Goal: Transaction & Acquisition: Download file/media

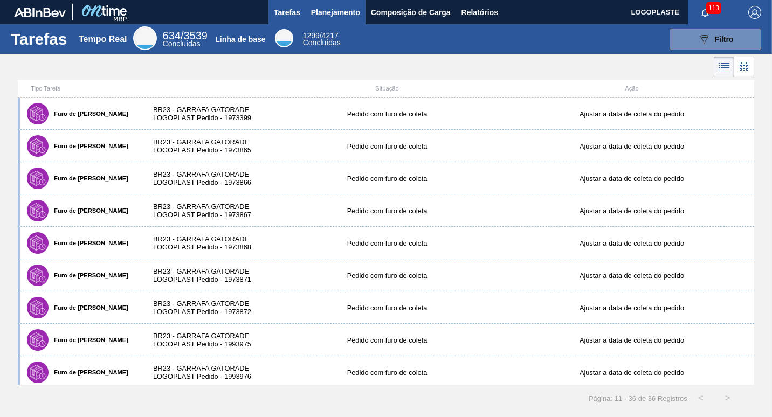
click at [349, 15] on span "Planejamento" at bounding box center [335, 12] width 49 height 13
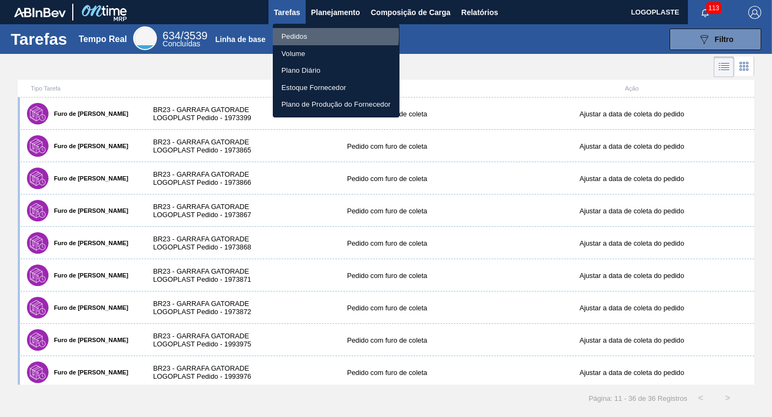
drag, startPoint x: 296, startPoint y: 35, endPoint x: 561, endPoint y: 245, distance: 338.2
click at [296, 35] on li "Pedidos" at bounding box center [336, 36] width 127 height 17
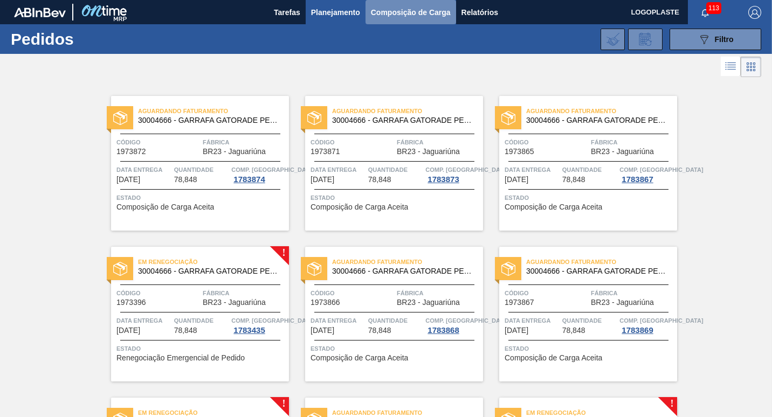
click at [408, 15] on span "Composição de Carga" at bounding box center [411, 12] width 80 height 13
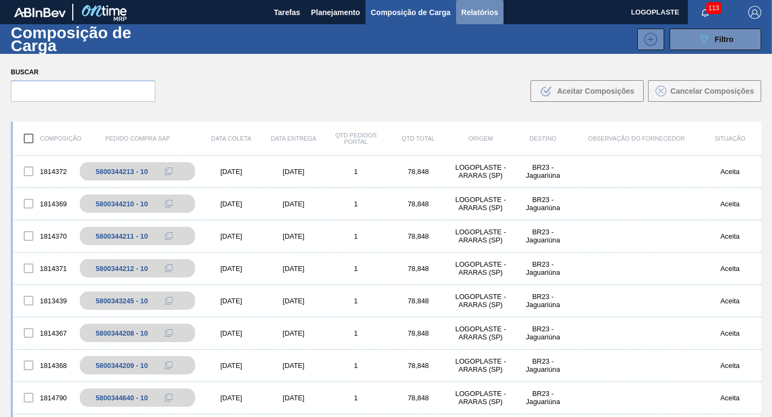
click at [482, 9] on span "Relatórios" at bounding box center [480, 12] width 37 height 13
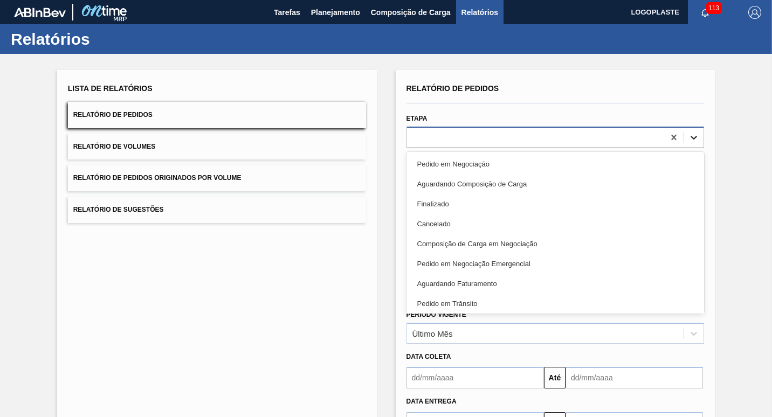
click at [553, 139] on icon at bounding box center [694, 137] width 11 height 11
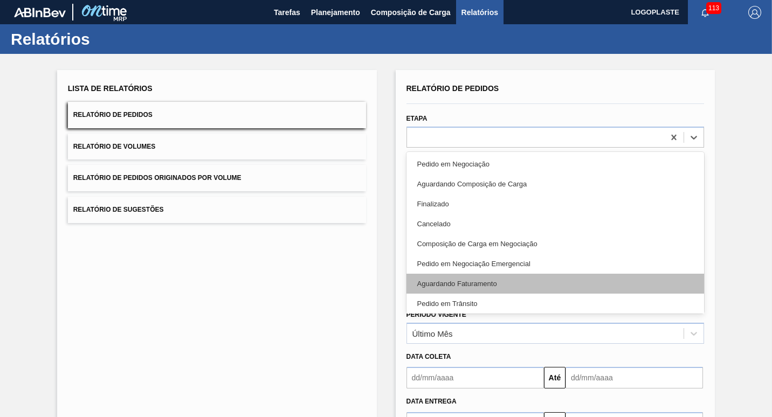
click at [506, 283] on div "Aguardando Faturamento" at bounding box center [556, 284] width 298 height 20
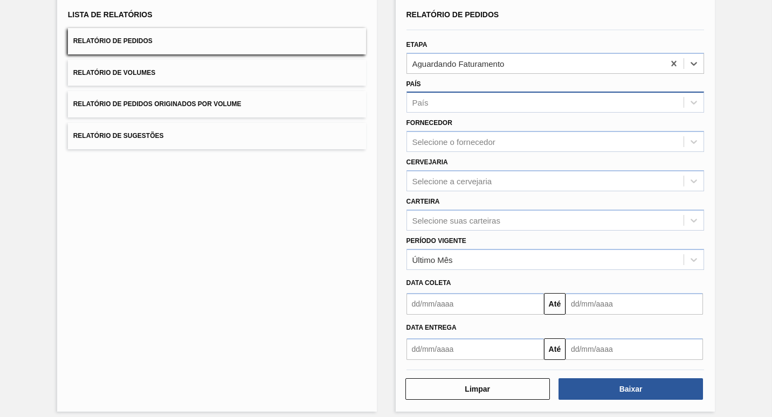
scroll to position [82, 0]
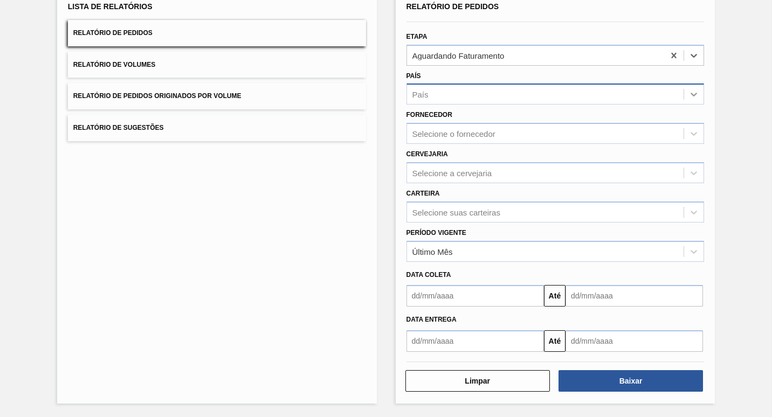
click at [553, 94] on icon at bounding box center [694, 94] width 11 height 11
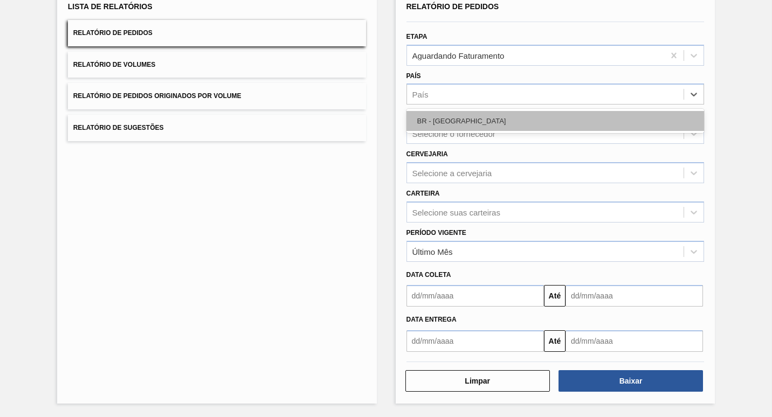
click at [507, 124] on div "BR - [GEOGRAPHIC_DATA]" at bounding box center [556, 121] width 298 height 20
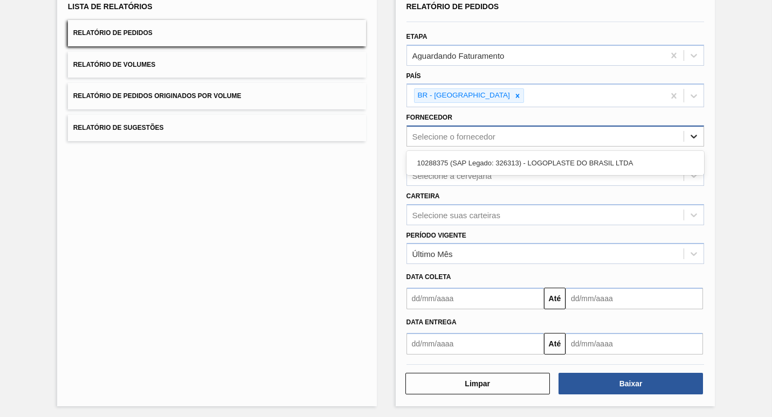
click at [553, 139] on icon at bounding box center [694, 136] width 11 height 11
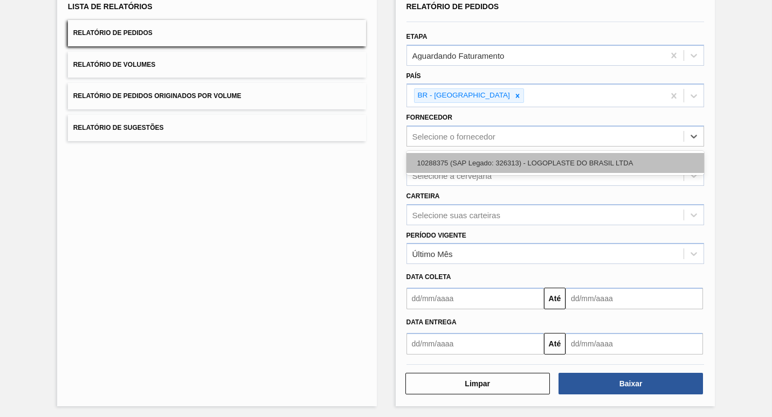
click at [553, 160] on div "10288375 (SAP Legado: 326313) - LOGOPLASTE DO BRASIL LTDA" at bounding box center [556, 163] width 298 height 20
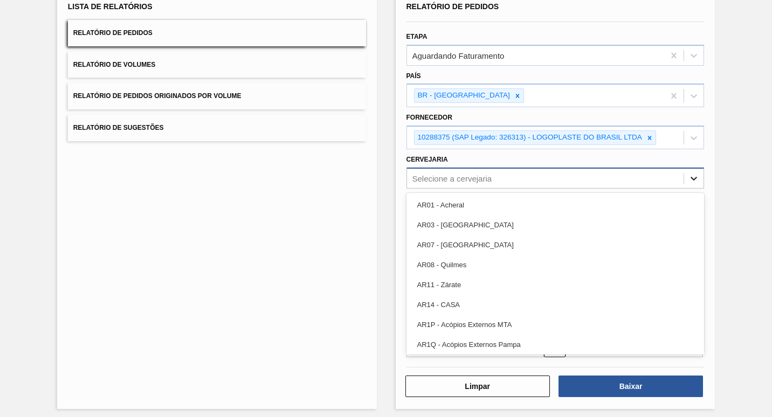
click at [553, 182] on icon at bounding box center [694, 178] width 11 height 11
click at [553, 234] on div "Lista de Relatórios Relatório de Pedidos Relatório de Volumes Relatório de Pedi…" at bounding box center [386, 197] width 772 height 451
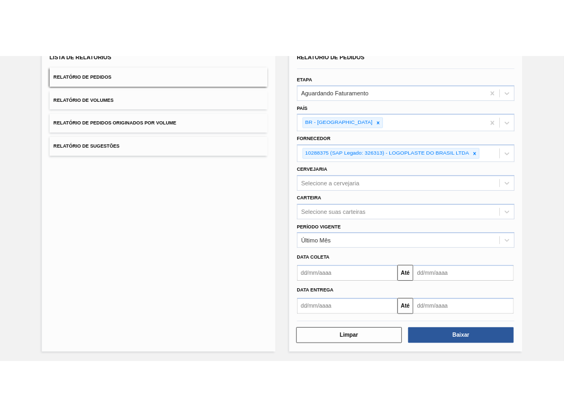
scroll to position [87, 0]
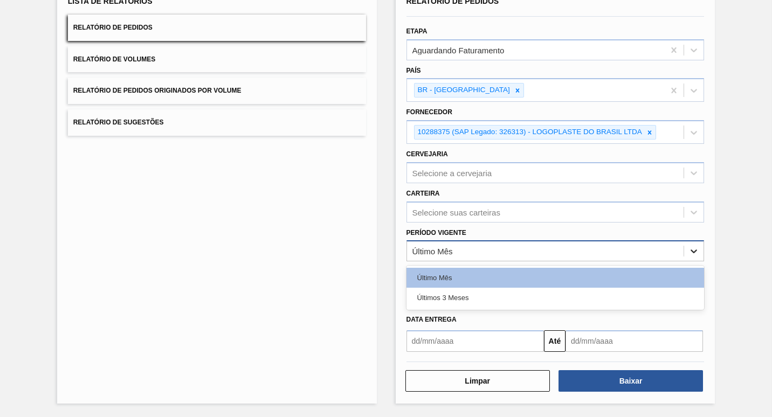
click at [553, 248] on icon at bounding box center [694, 251] width 11 height 11
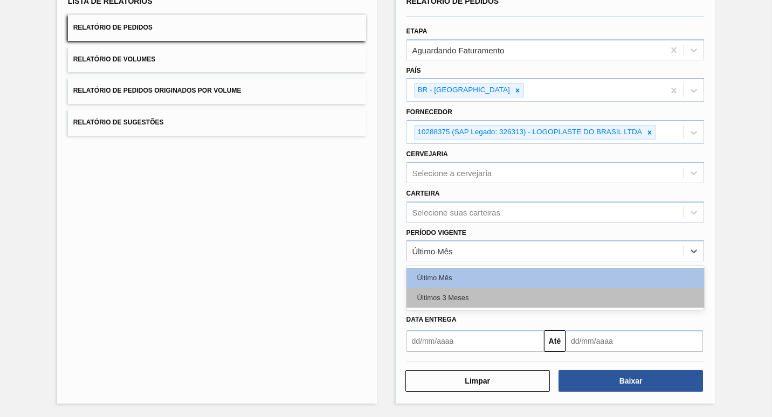
click at [478, 292] on div "Últimos 3 Meses" at bounding box center [556, 298] width 298 height 20
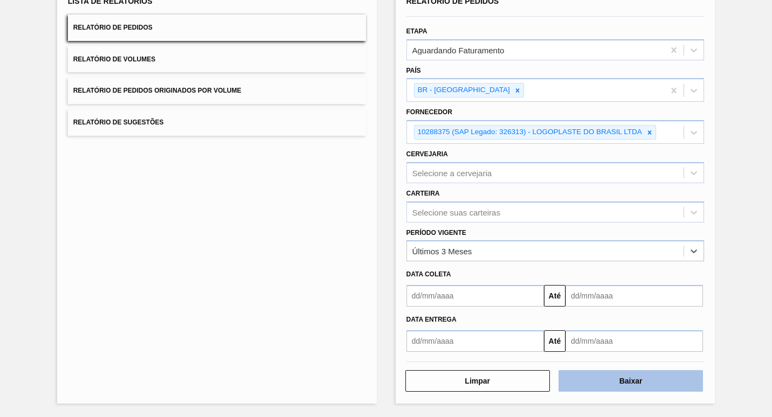
click at [553, 381] on button "Baixar" at bounding box center [631, 382] width 145 height 22
